Goal: Information Seeking & Learning: Learn about a topic

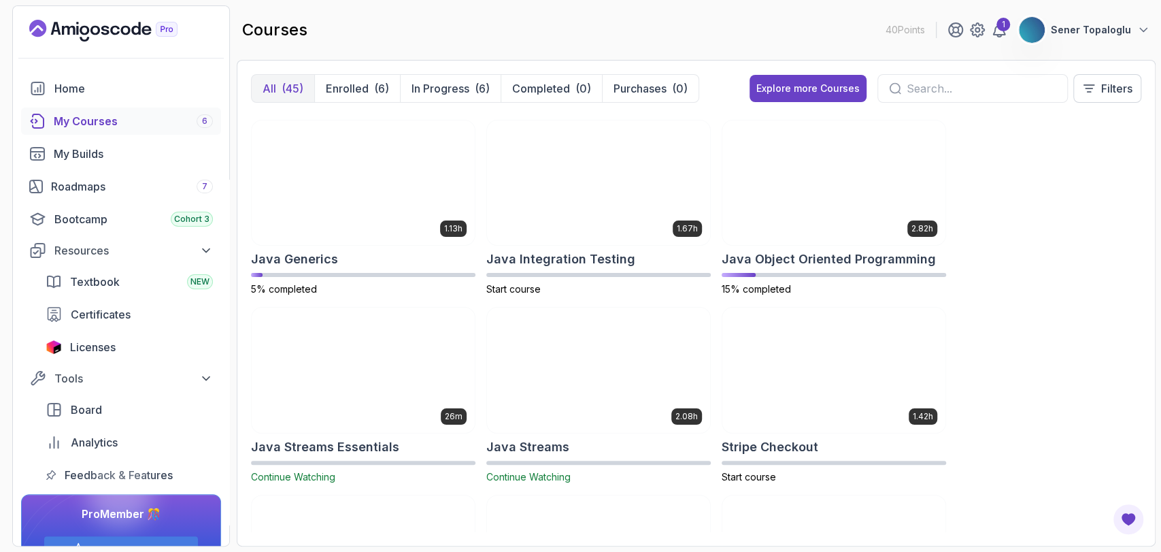
scroll to position [1110, 0]
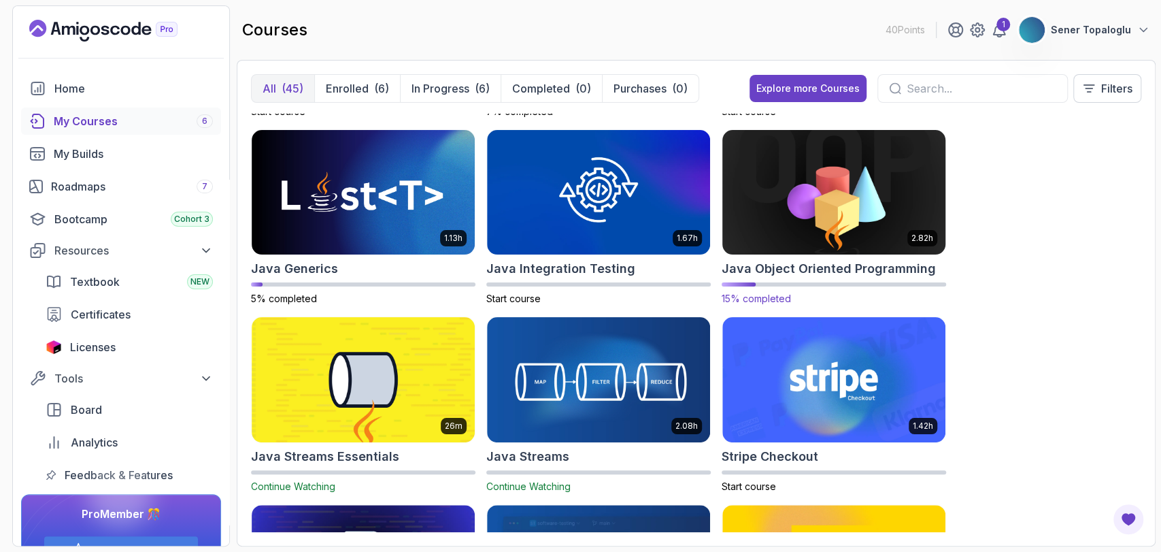
click at [912, 180] on img at bounding box center [834, 192] width 234 height 131
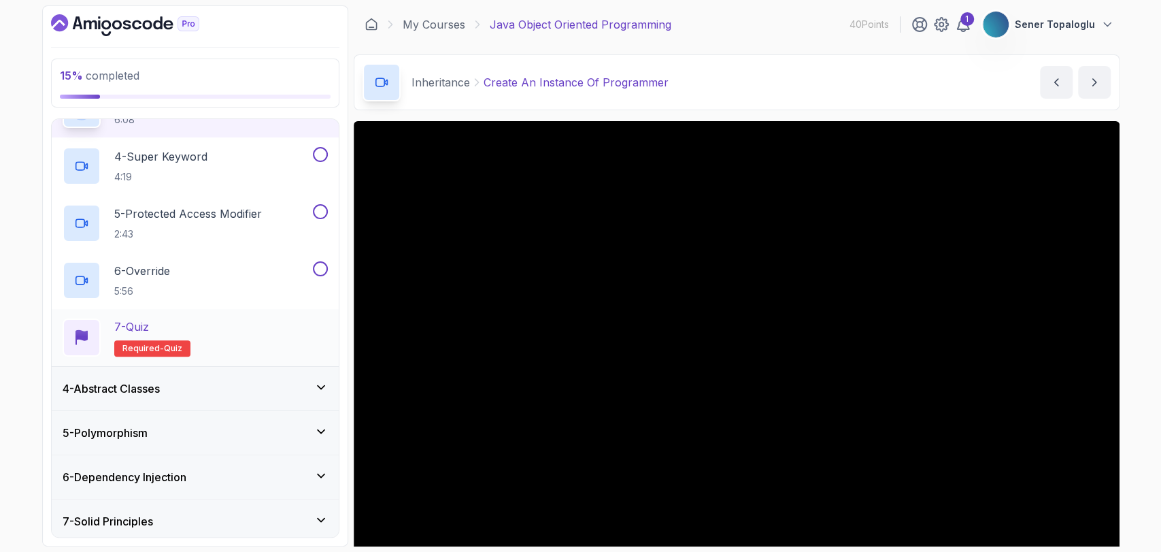
scroll to position [333, 0]
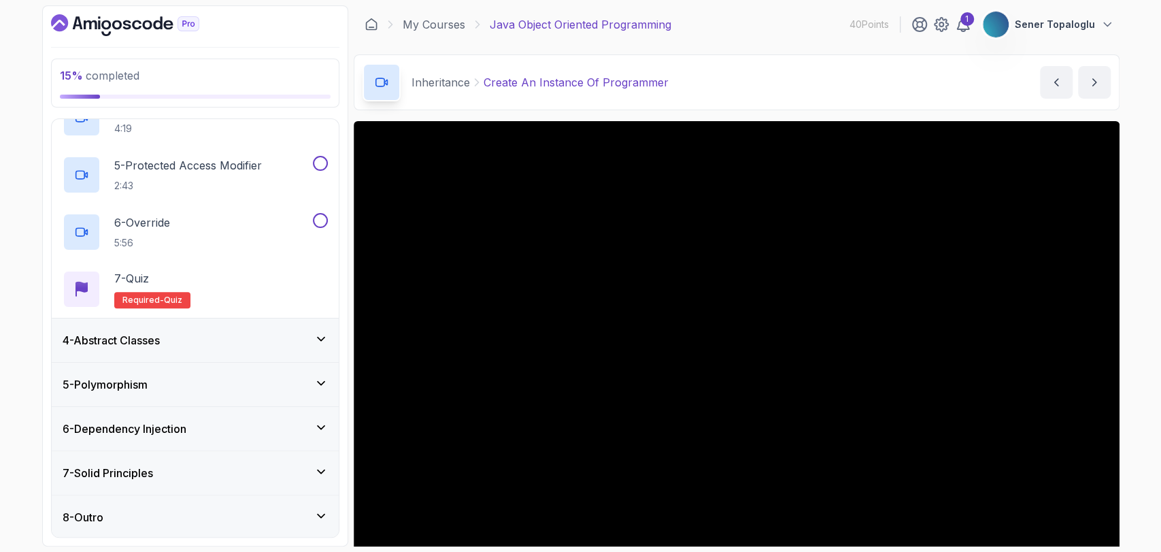
click at [127, 377] on h3 "5 - Polymorphism" at bounding box center [105, 384] width 85 height 16
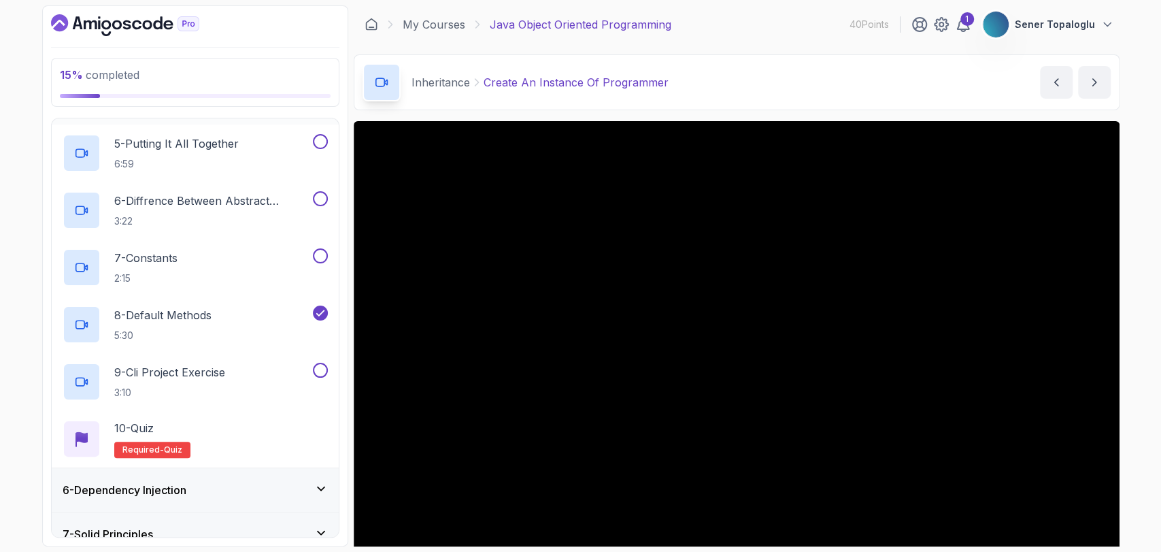
scroll to position [506, 0]
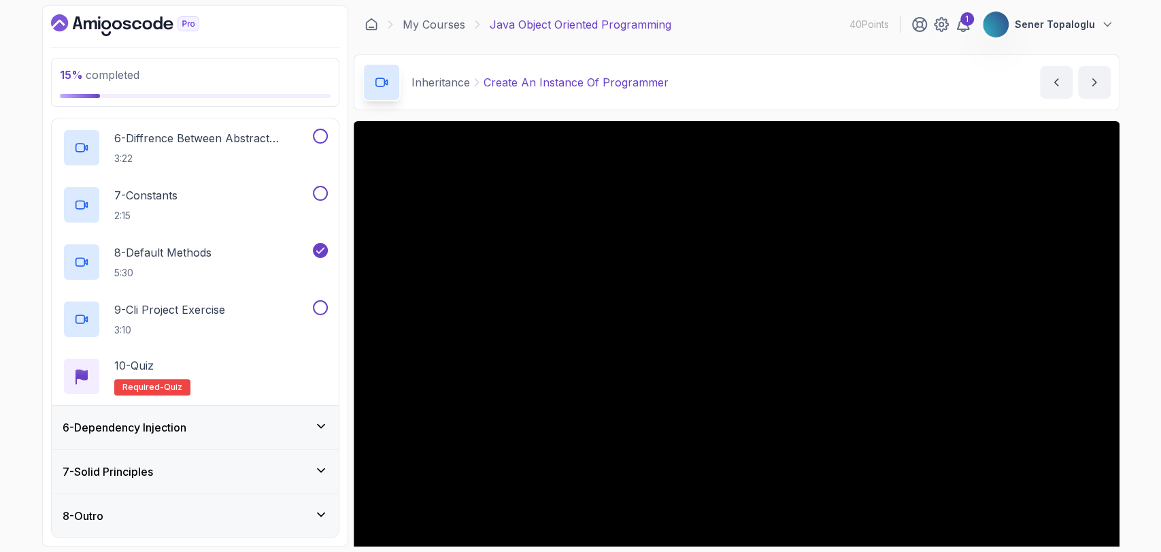
click at [124, 427] on h3 "6 - Dependency Injection" at bounding box center [125, 427] width 124 height 16
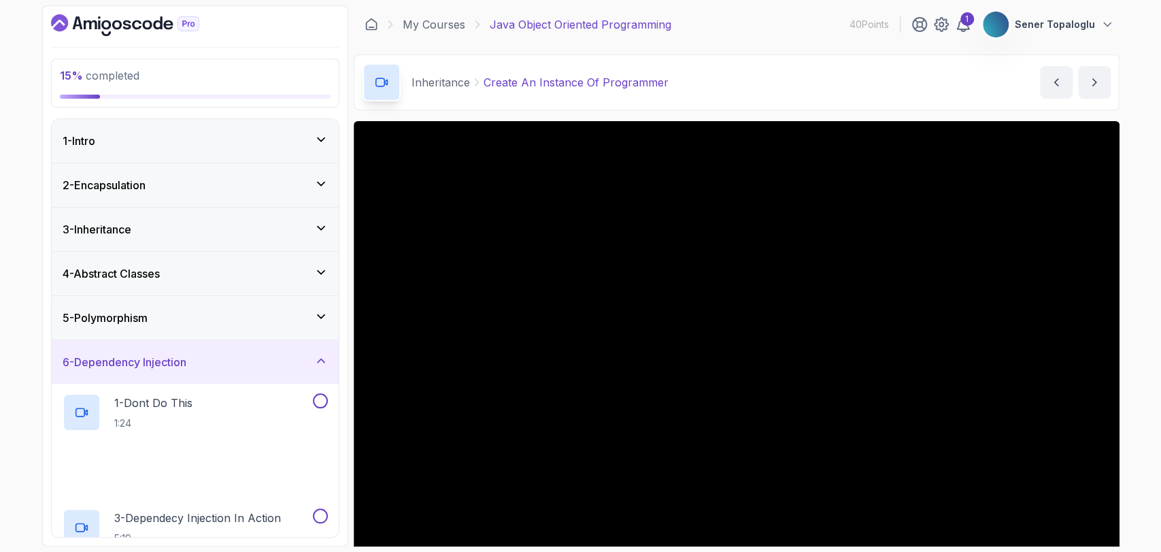
scroll to position [5, 0]
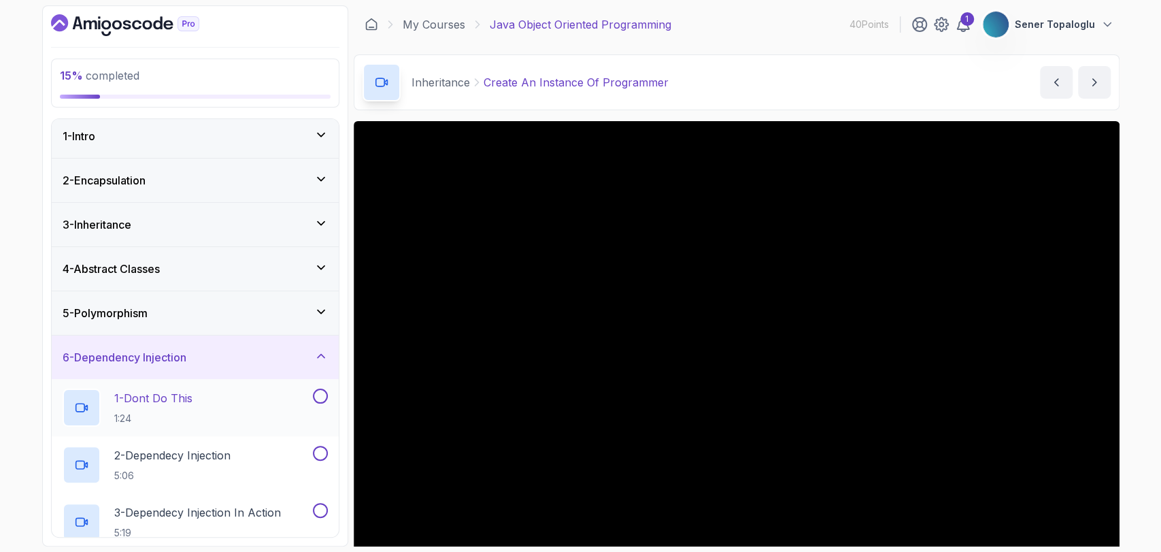
click at [127, 412] on p "1:24" at bounding box center [153, 419] width 78 height 14
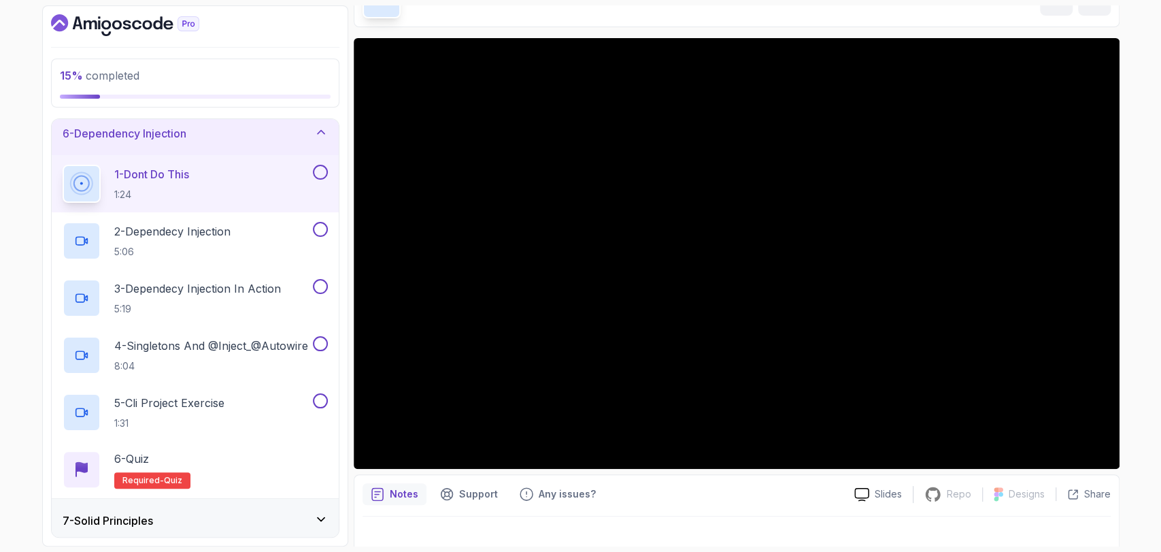
scroll to position [234, 0]
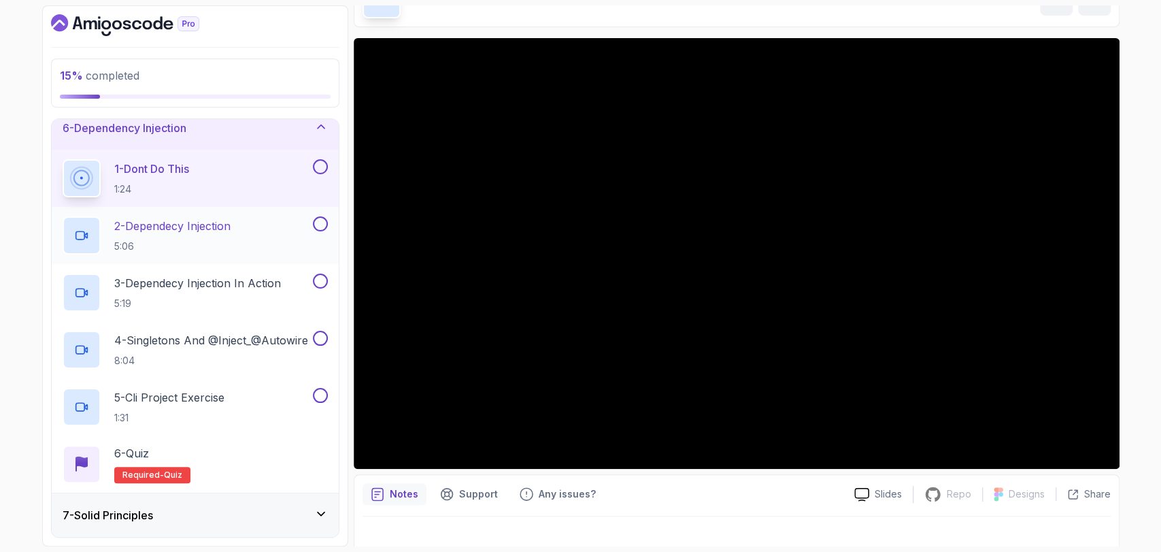
click at [192, 239] on p "5:06" at bounding box center [172, 246] width 116 height 14
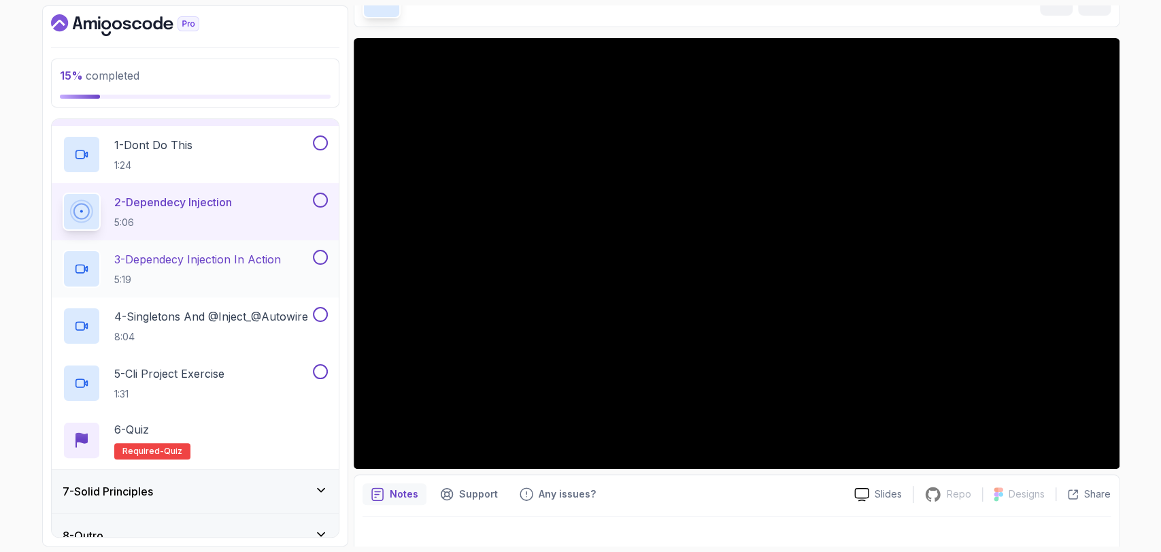
scroll to position [277, 0]
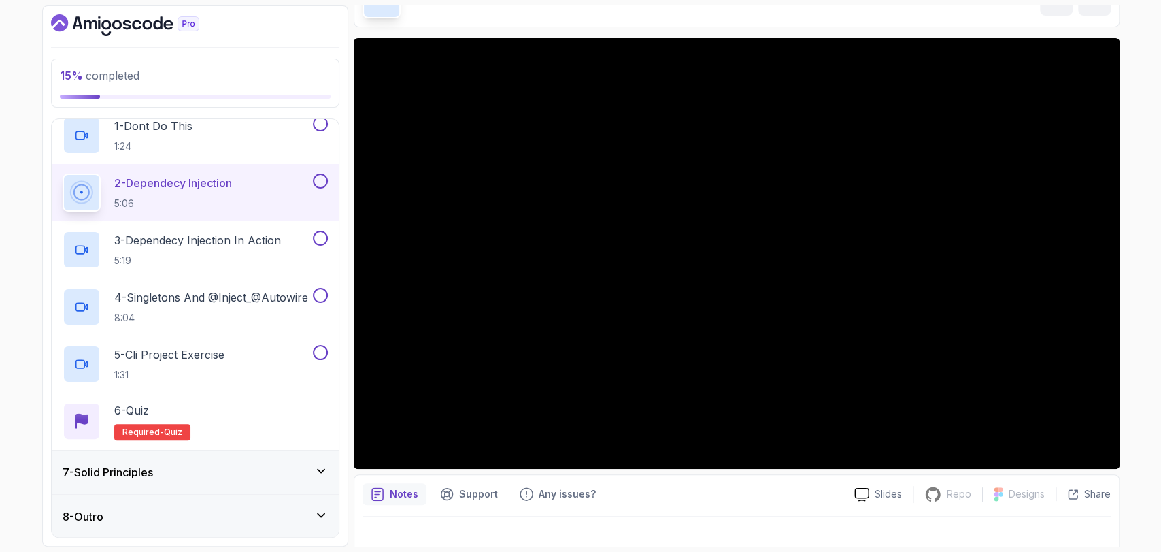
click at [131, 474] on h3 "7 - Solid Principles" at bounding box center [108, 472] width 90 height 16
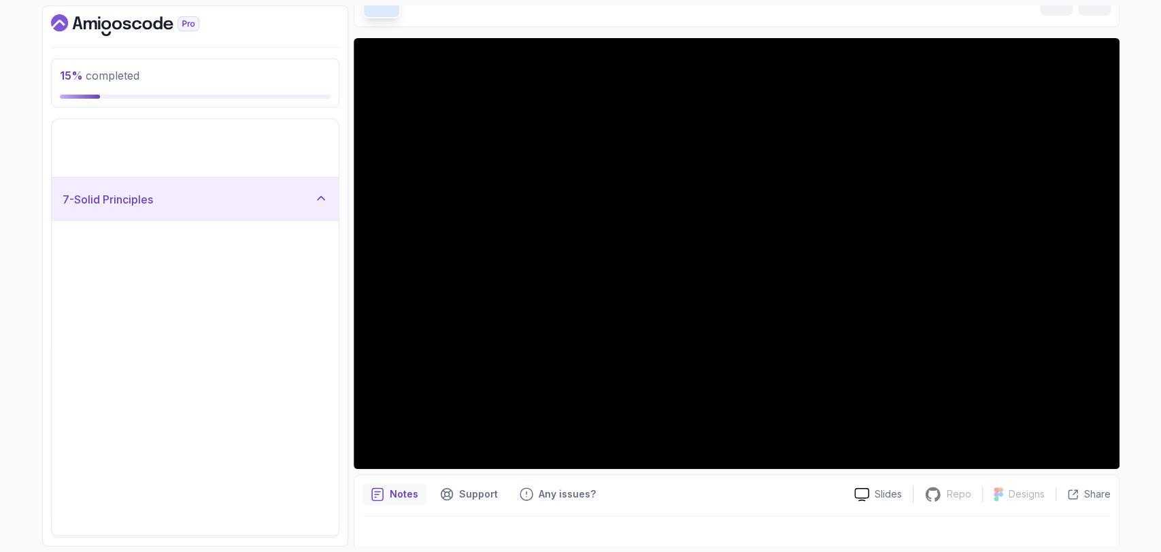
scroll to position [0, 0]
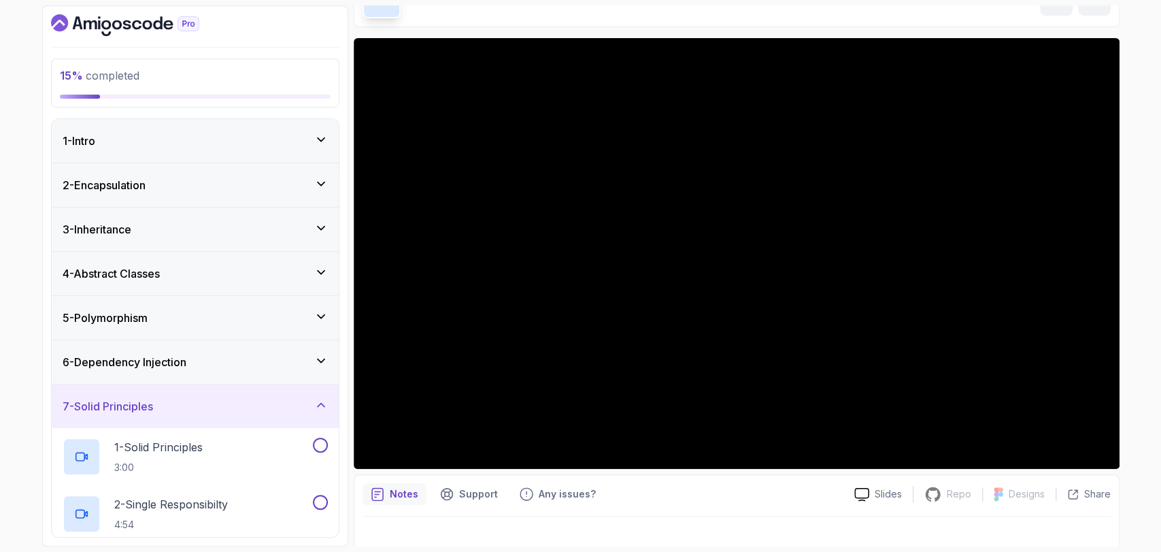
click at [114, 366] on h3 "6 - Dependency Injection" at bounding box center [125, 362] width 124 height 16
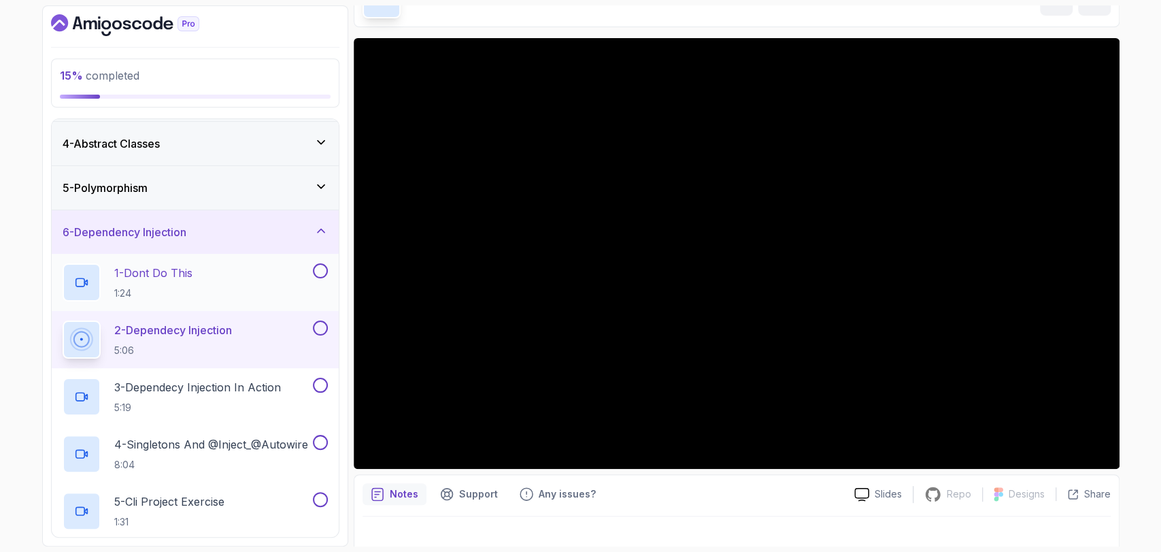
scroll to position [131, 0]
click at [389, 518] on div at bounding box center [737, 535] width 748 height 38
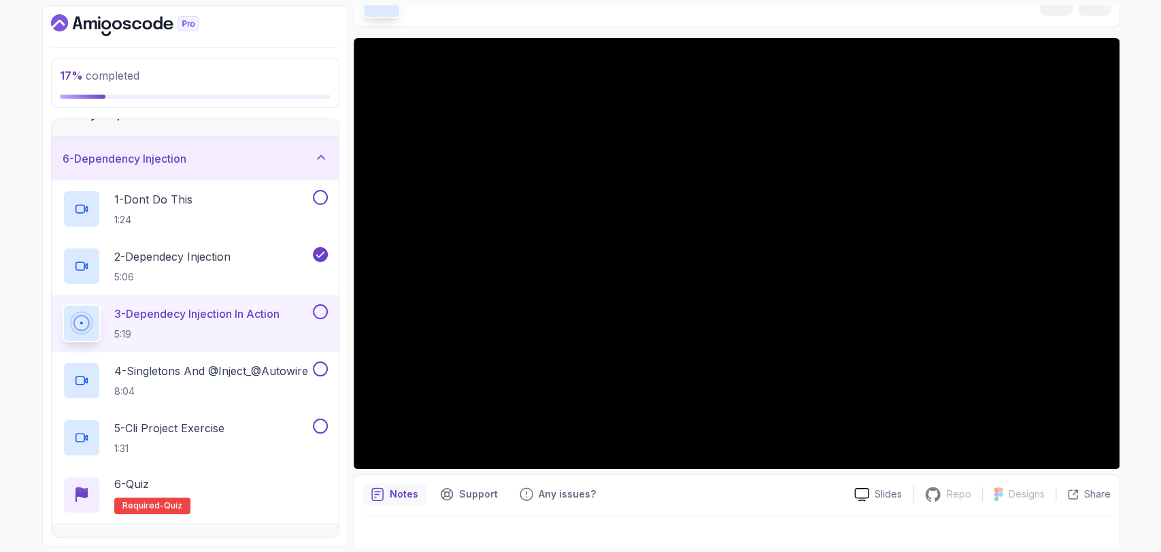
scroll to position [277, 0]
